Goal: Transaction & Acquisition: Download file/media

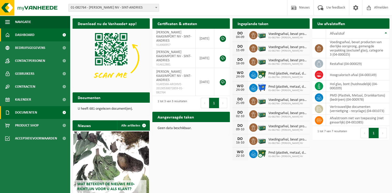
click at [39, 114] on link "Documenten" at bounding box center [35, 112] width 70 height 13
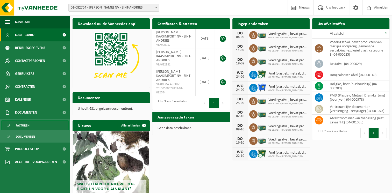
click at [29, 123] on span "Facturen" at bounding box center [23, 126] width 14 height 10
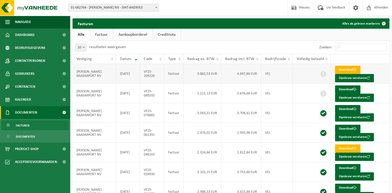
click at [343, 69] on link "Download" at bounding box center [347, 70] width 25 height 8
click at [345, 90] on link "Download" at bounding box center [347, 90] width 25 height 8
click at [344, 109] on link "Download" at bounding box center [347, 109] width 25 height 8
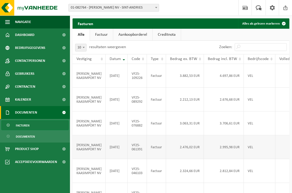
click at [83, 158] on td "JAN DUPONT KAASIMPORT NV" at bounding box center [89, 148] width 33 height 24
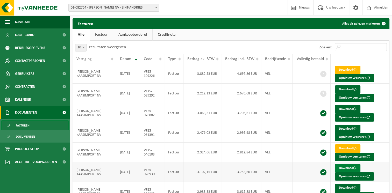
click at [348, 164] on link "Download" at bounding box center [347, 168] width 25 height 8
